Goal: Transaction & Acquisition: Purchase product/service

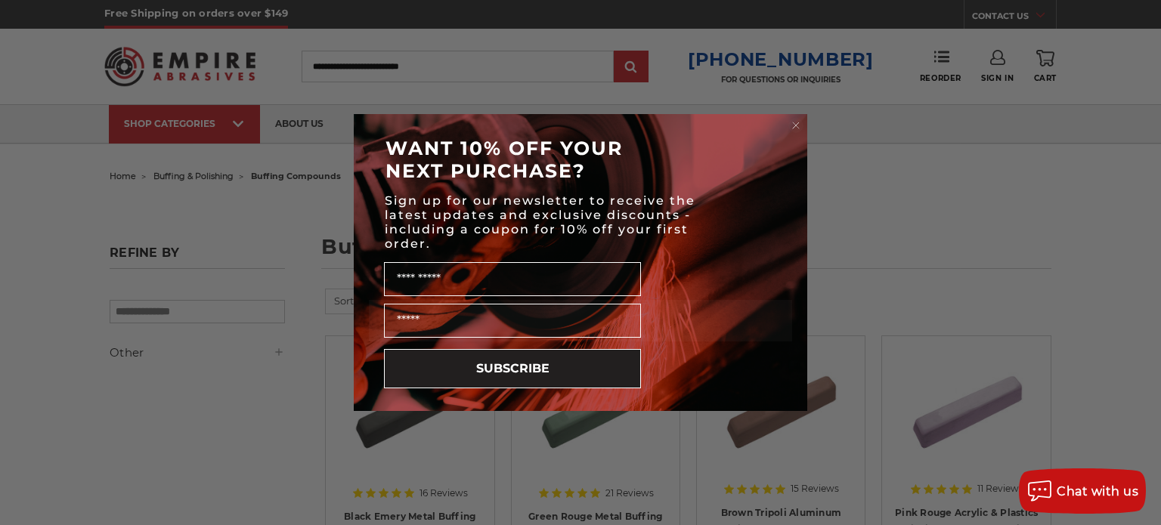
click at [796, 125] on circle "Close dialog" at bounding box center [796, 126] width 14 height 14
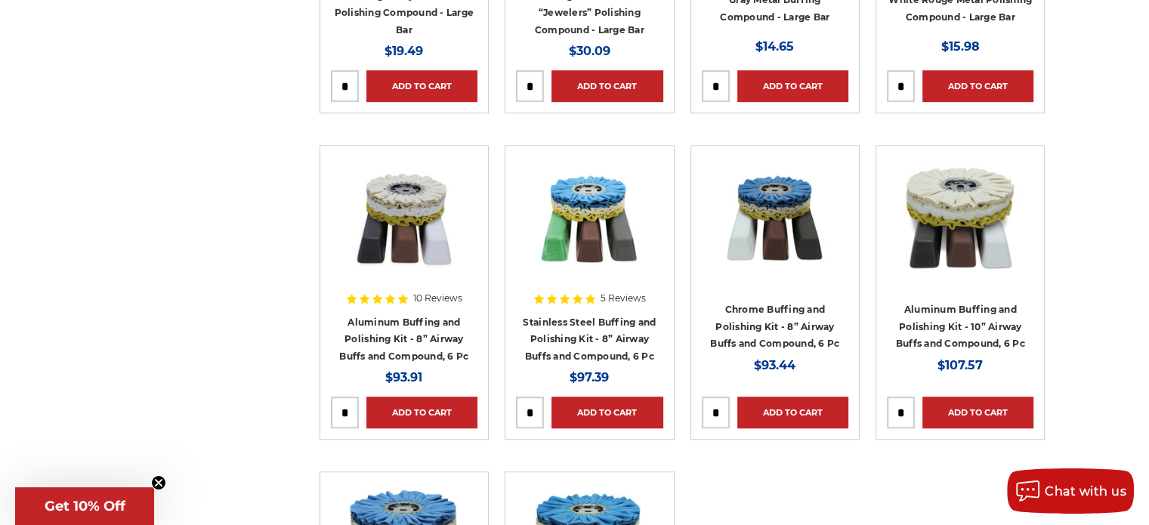
scroll to position [831, 0]
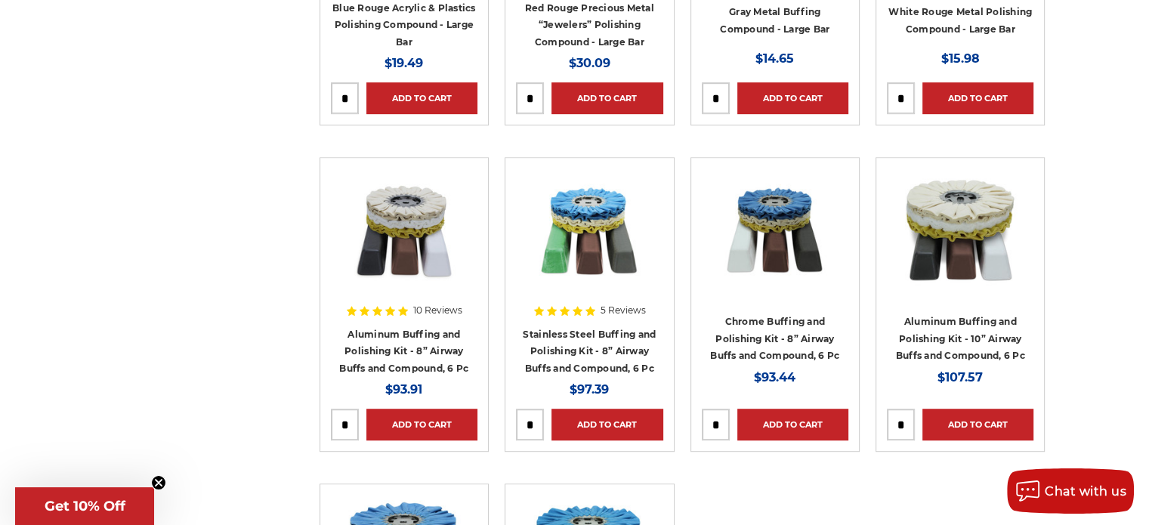
click at [606, 326] on h4 "Stainless Steel Buffing and Polishing Kit - 8” Airway Buffs and Compound, 6 Pc" at bounding box center [589, 351] width 147 height 51
click at [591, 347] on link "Stainless Steel Buffing and Polishing Kit - 8” Airway Buffs and Compound, 6 Pc" at bounding box center [589, 351] width 133 height 45
